Goal: Transaction & Acquisition: Book appointment/travel/reservation

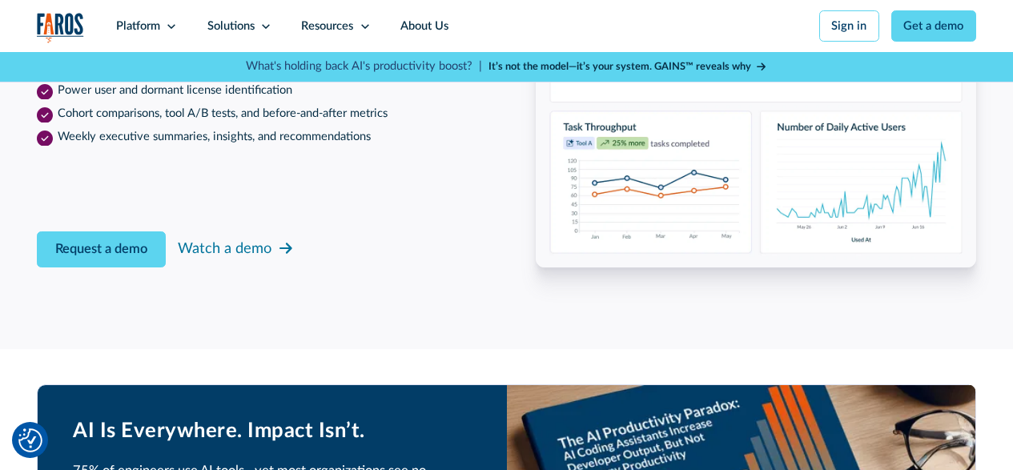
scroll to position [2483, 0]
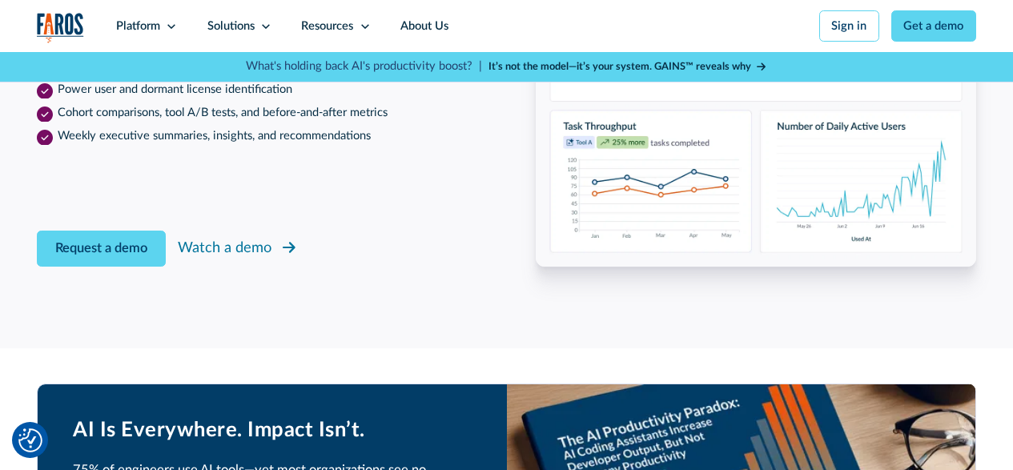
click at [249, 259] on div "Watch a demo" at bounding box center [225, 248] width 94 height 22
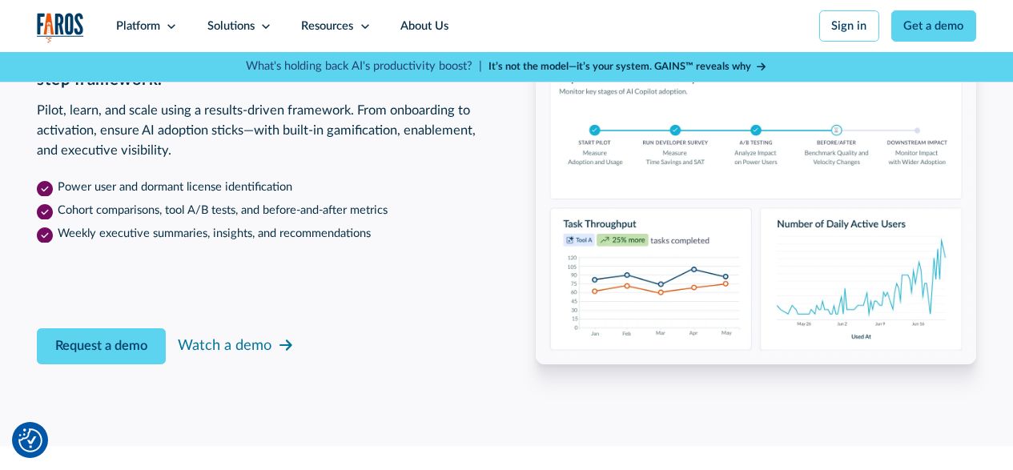
scroll to position [2483, 0]
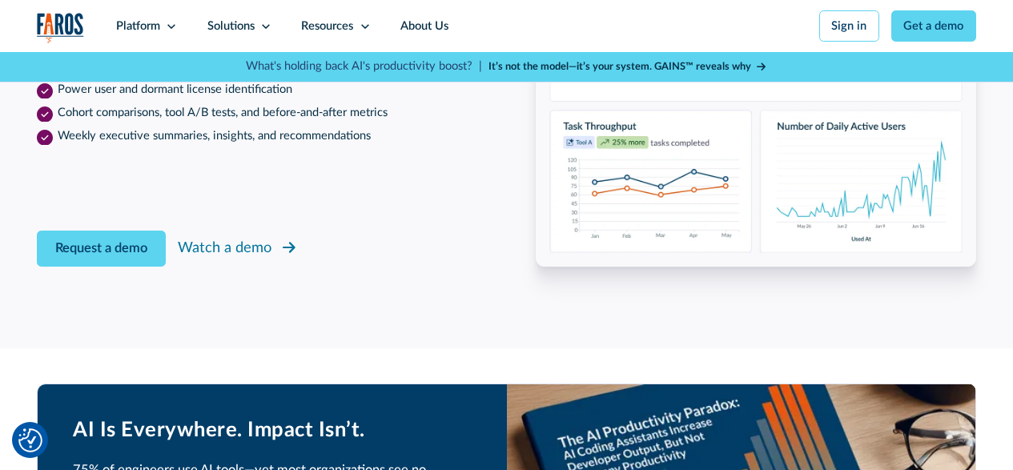
click at [291, 253] on icon at bounding box center [289, 247] width 13 height 11
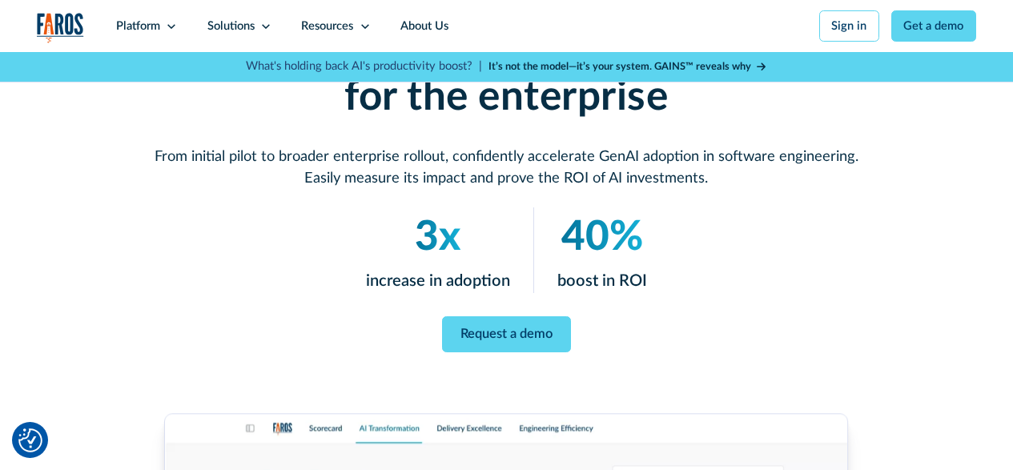
scroll to position [160, 0]
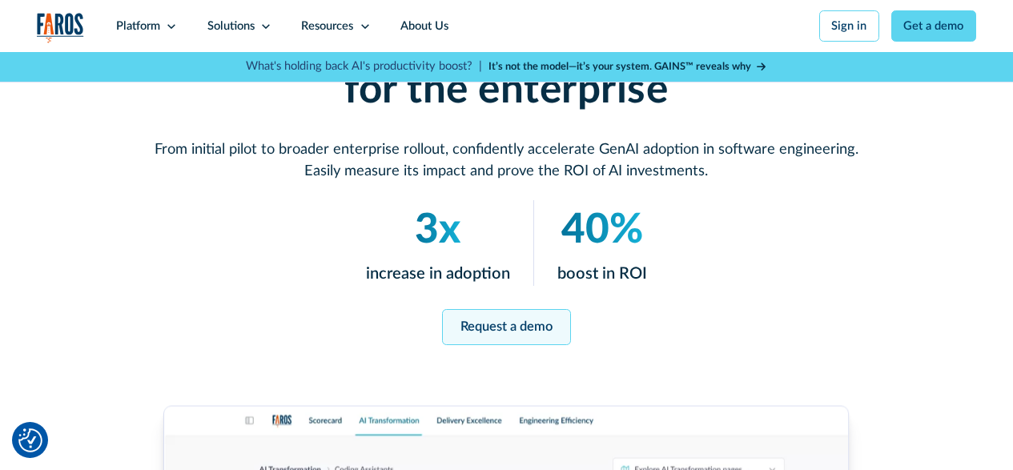
click at [501, 337] on link "Request a demo" at bounding box center [506, 327] width 129 height 36
